Goal: Information Seeking & Learning: Learn about a topic

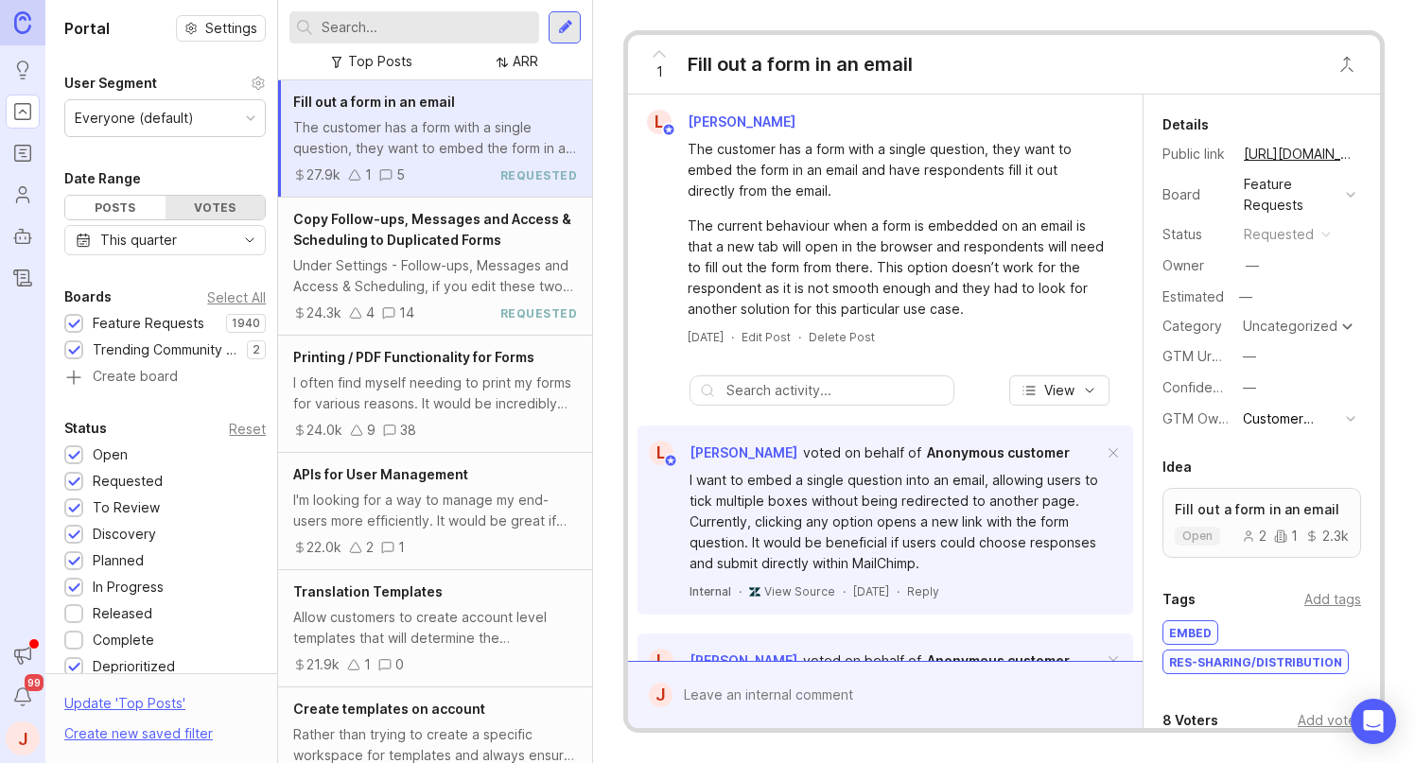
click at [1262, 265] on div "—" at bounding box center [1252, 266] width 25 height 25
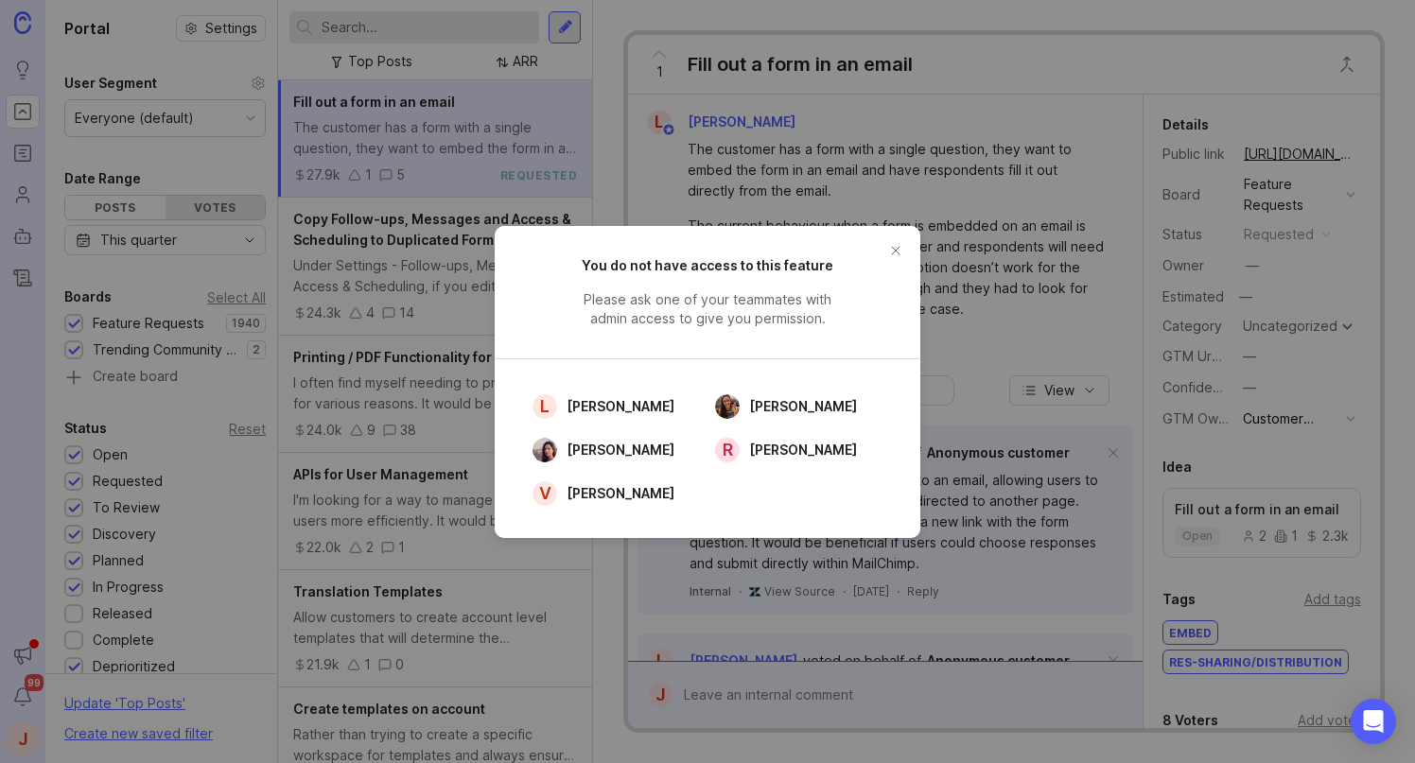
click at [889, 244] on button "close button" at bounding box center [896, 251] width 30 height 30
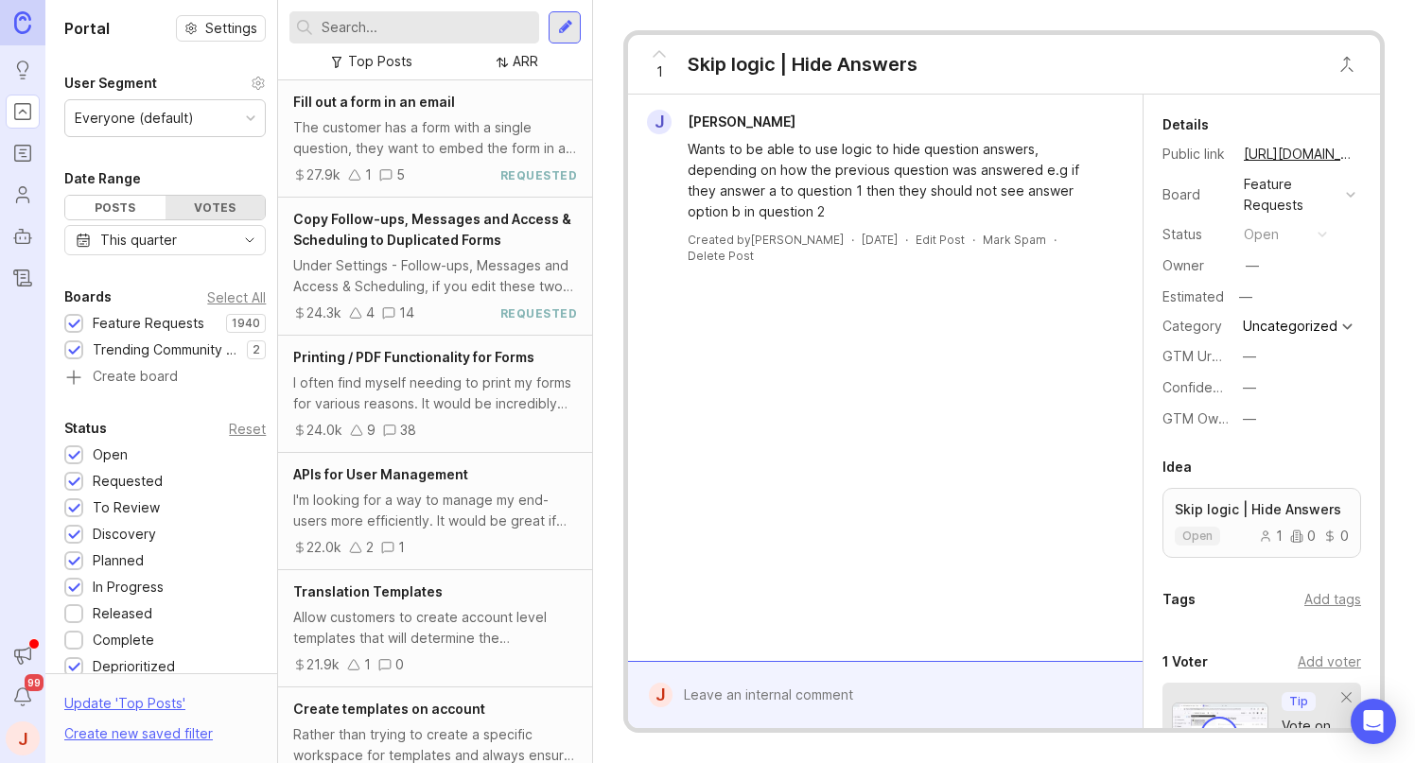
scroll to position [553, 0]
